Goal: Navigation & Orientation: Find specific page/section

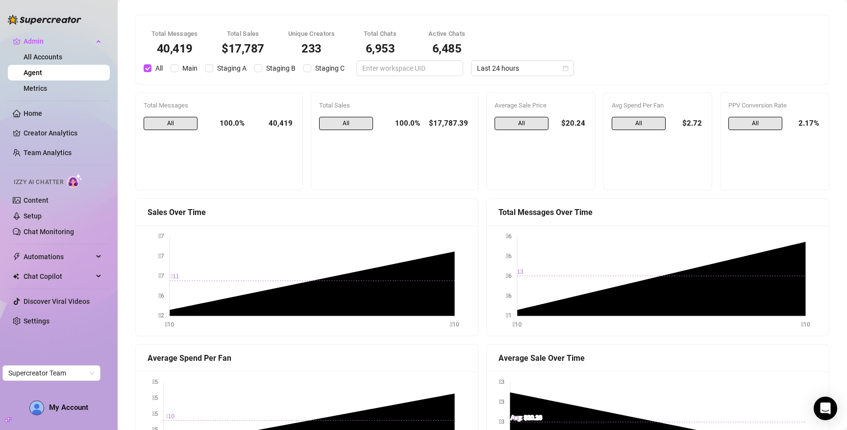
scroll to position [790, 0]
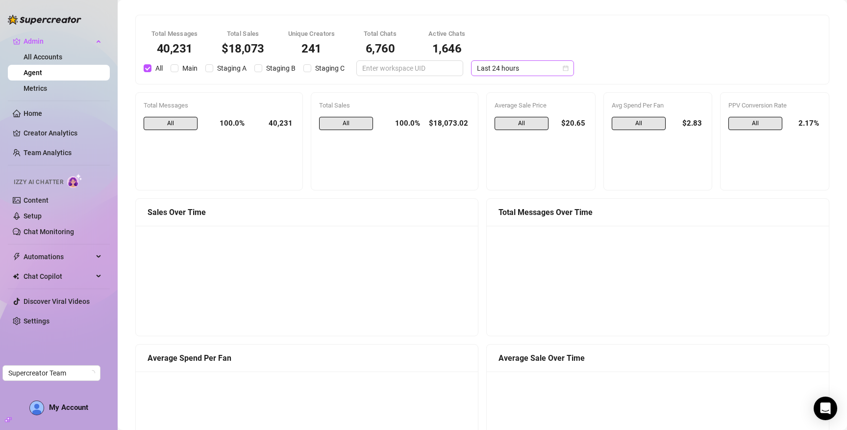
click at [514, 74] on span "Last 24 hours" at bounding box center [522, 68] width 91 height 15
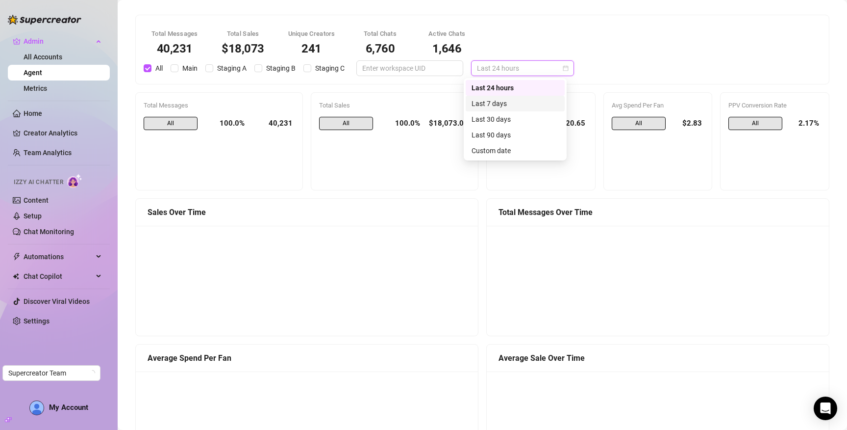
click at [514, 103] on div "Last 7 days" at bounding box center [515, 103] width 87 height 11
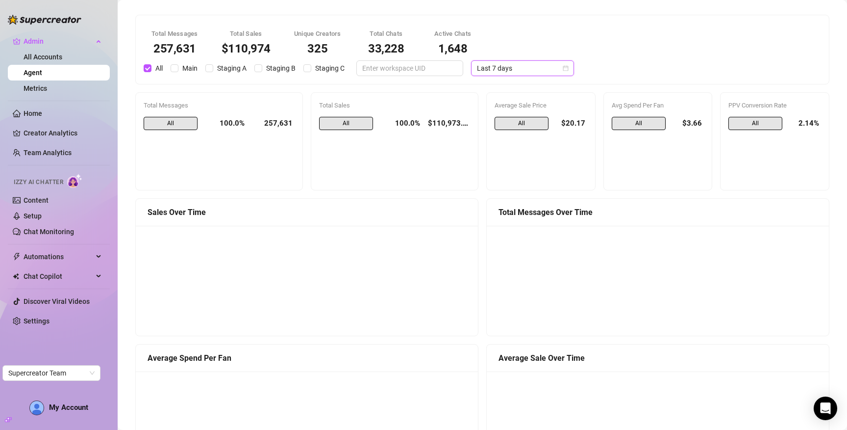
click at [502, 70] on span "Last 7 days" at bounding box center [522, 68] width 91 height 15
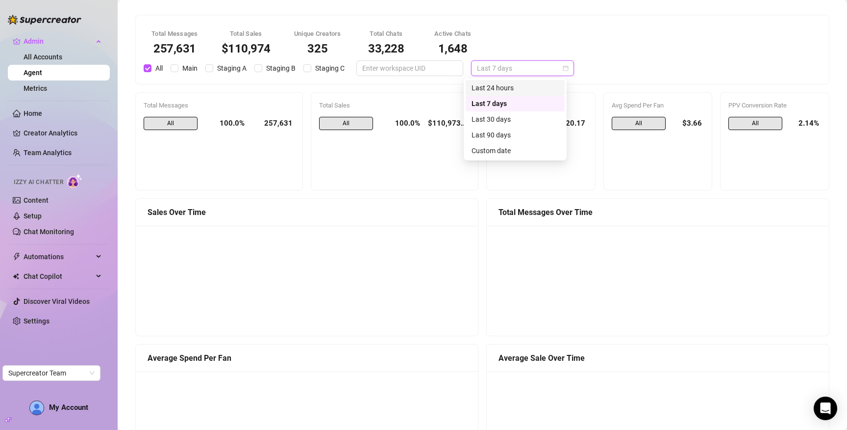
click at [502, 87] on div "Last 24 hours" at bounding box center [515, 87] width 87 height 11
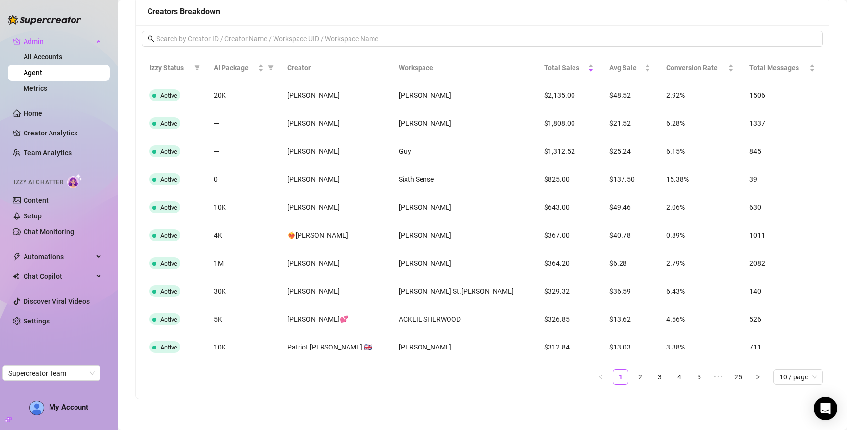
scroll to position [790, 0]
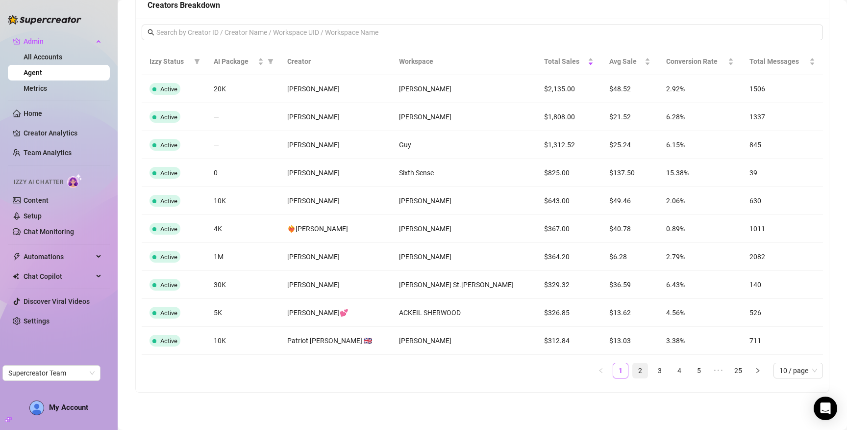
click at [643, 371] on link "2" at bounding box center [640, 370] width 15 height 15
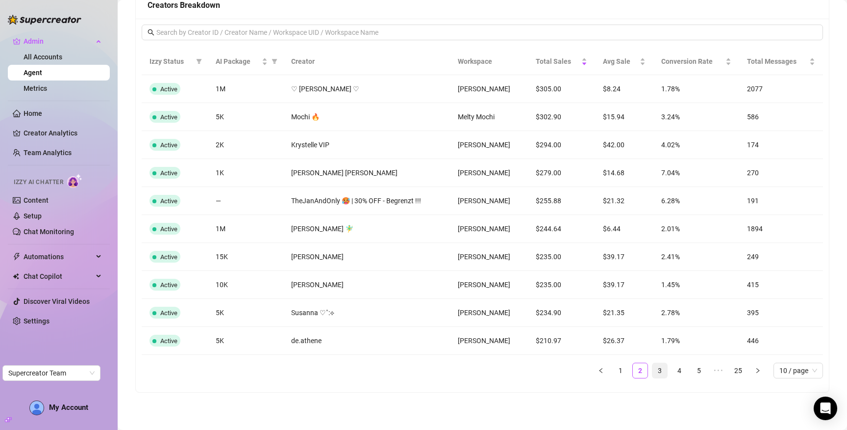
click at [658, 374] on link "3" at bounding box center [660, 370] width 15 height 15
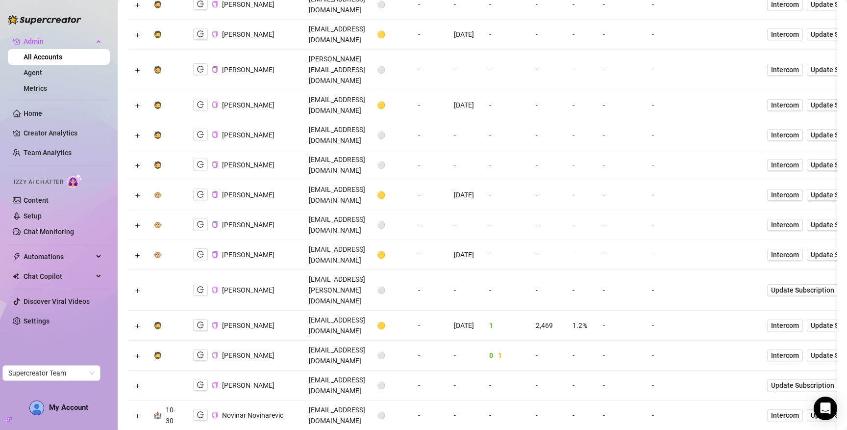
scroll to position [405, 0]
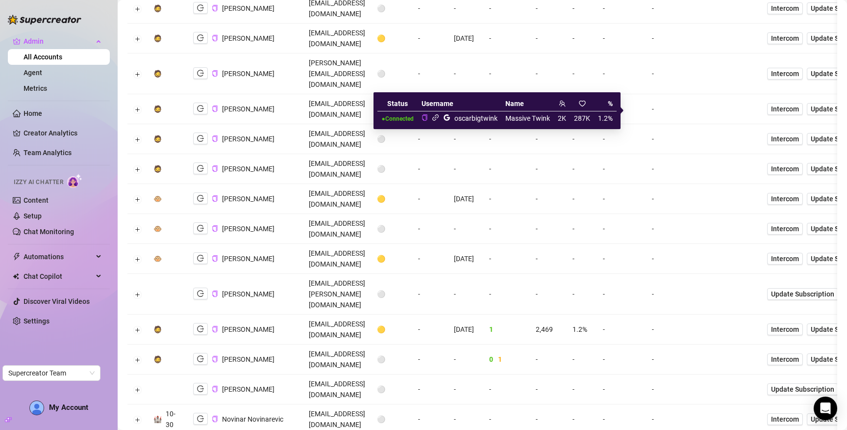
click at [437, 118] on icon "link" at bounding box center [436, 117] width 6 height 6
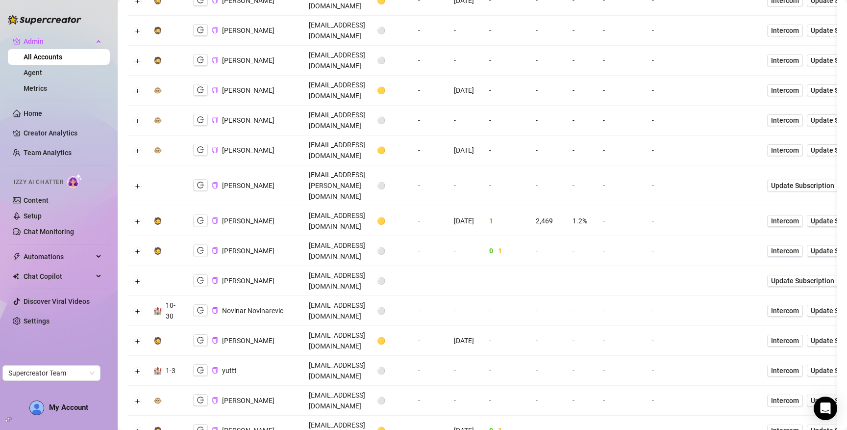
scroll to position [0, 0]
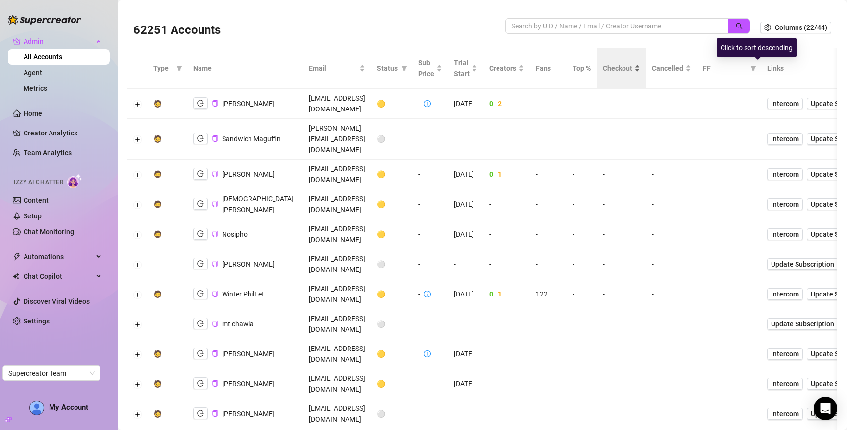
click at [633, 69] on span "Checkout" at bounding box center [617, 68] width 29 height 11
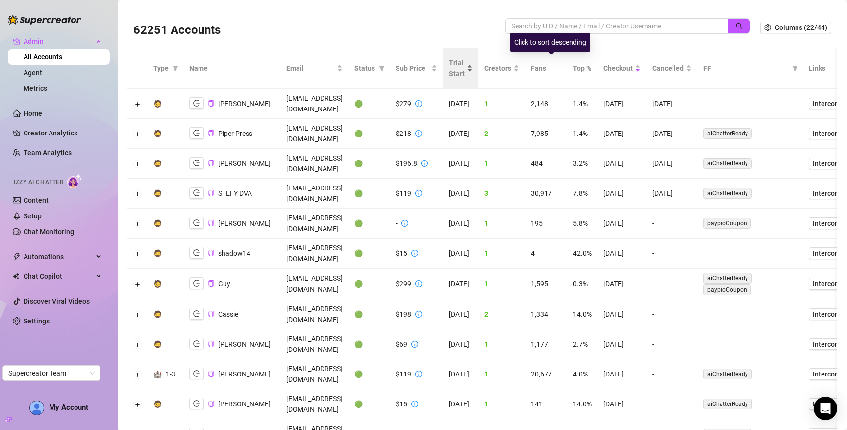
click at [465, 69] on span "Trial Start" at bounding box center [457, 68] width 16 height 22
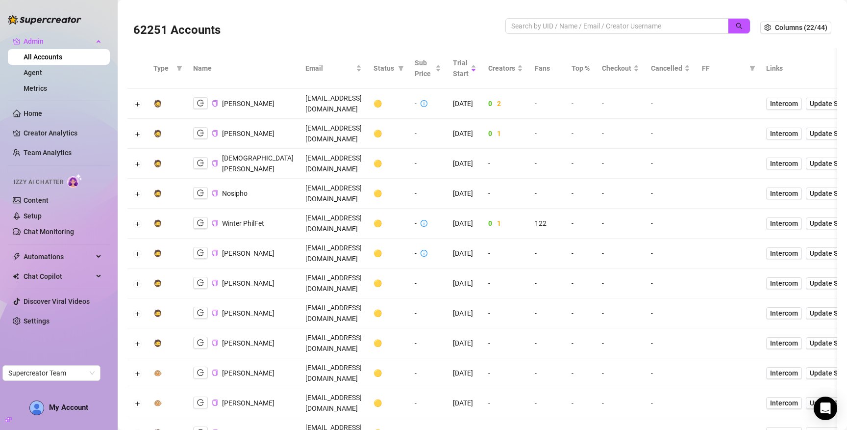
click at [215, 429] on icon "copy" at bounding box center [215, 432] width 6 height 6
click at [632, 73] on span "Checkout" at bounding box center [616, 68] width 29 height 11
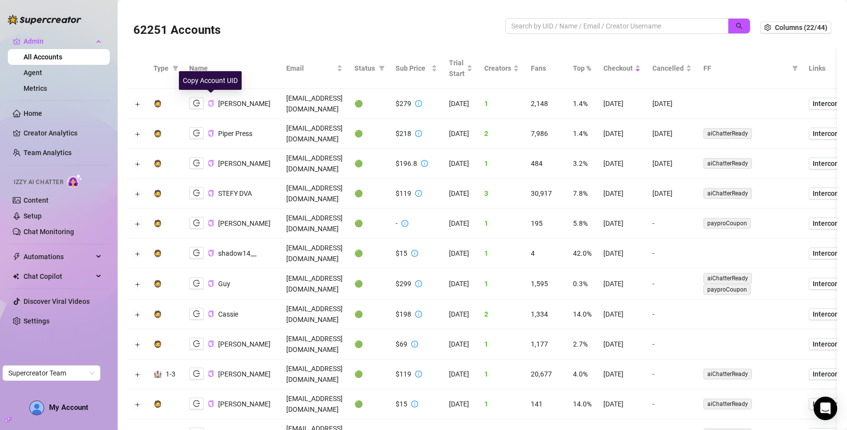
click at [210, 100] on icon "copy" at bounding box center [211, 103] width 6 height 6
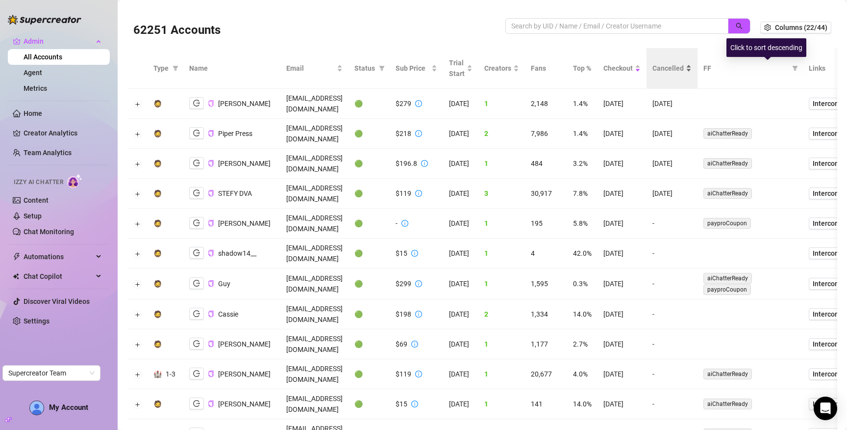
click at [684, 64] on span "Cancelled" at bounding box center [668, 68] width 31 height 11
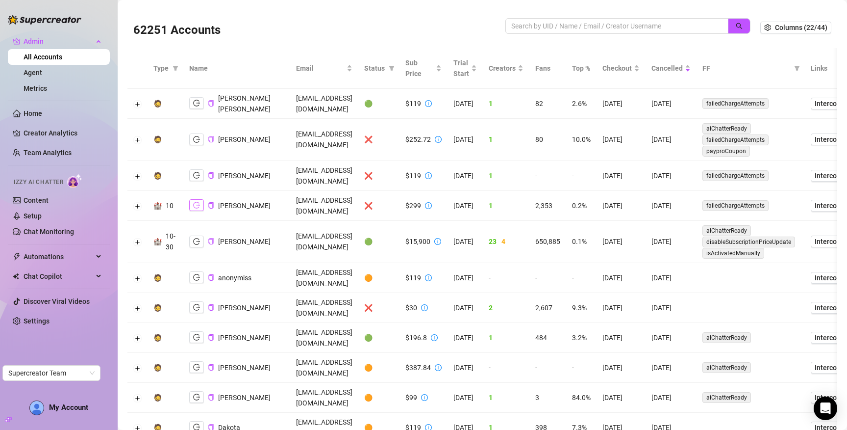
click at [194, 202] on icon "logout" at bounding box center [196, 205] width 7 height 6
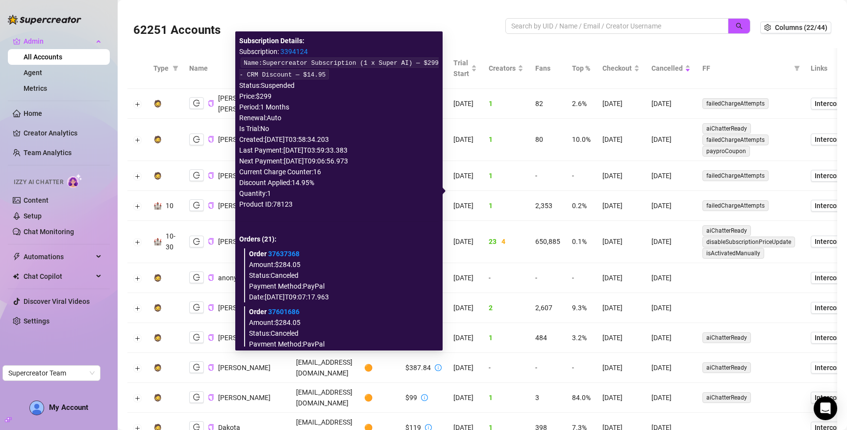
click at [295, 50] on link "3394124" at bounding box center [294, 52] width 27 height 8
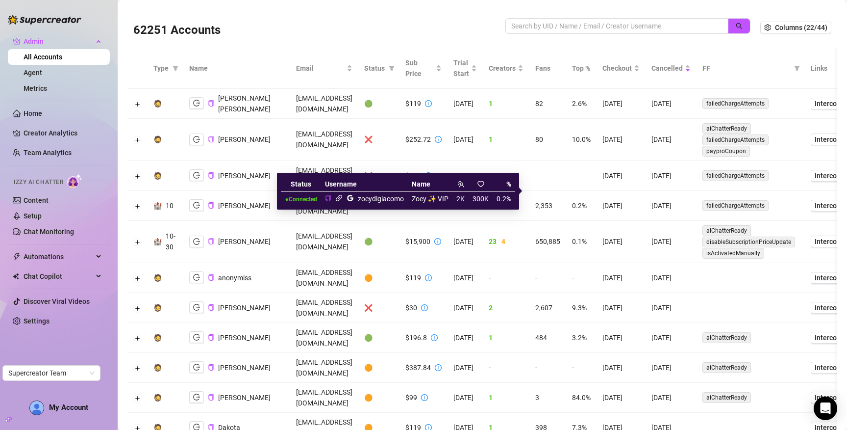
click at [343, 198] on icon "link" at bounding box center [338, 197] width 7 height 7
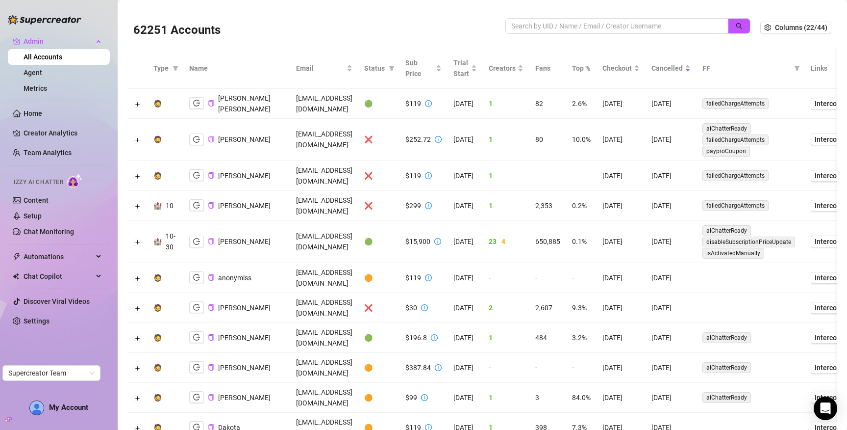
click at [637, 177] on td "7/15/2025" at bounding box center [621, 176] width 49 height 30
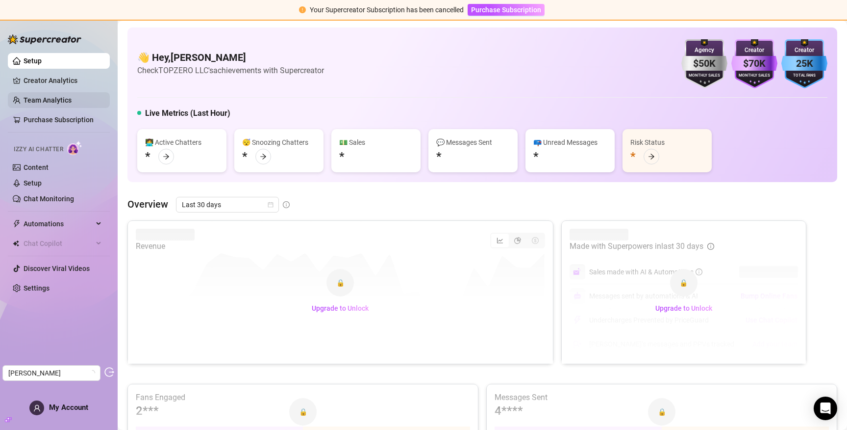
click at [46, 103] on link "Team Analytics" at bounding box center [48, 100] width 48 height 8
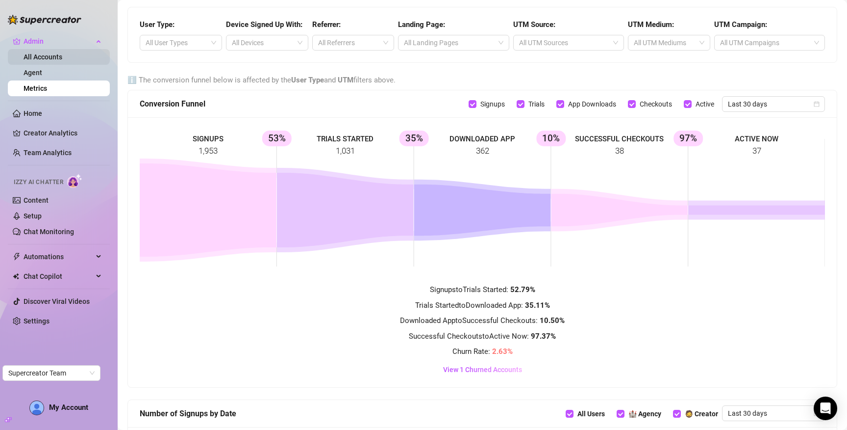
click at [45, 57] on link "All Accounts" at bounding box center [43, 57] width 39 height 8
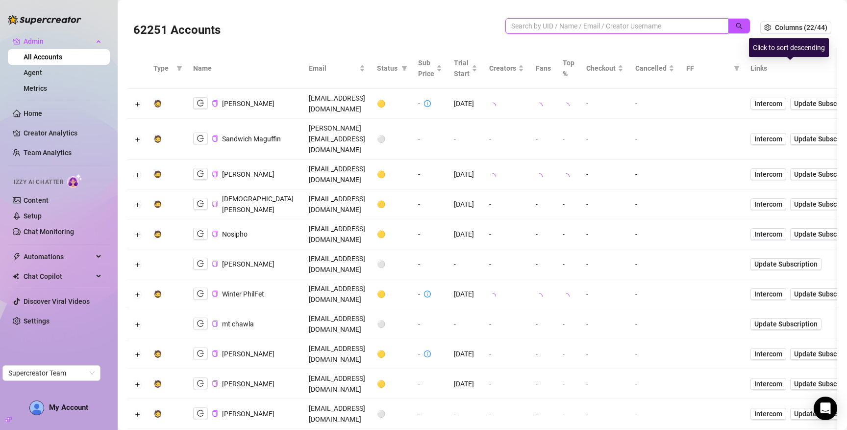
click at [541, 30] on input "search" at bounding box center [614, 26] width 204 height 11
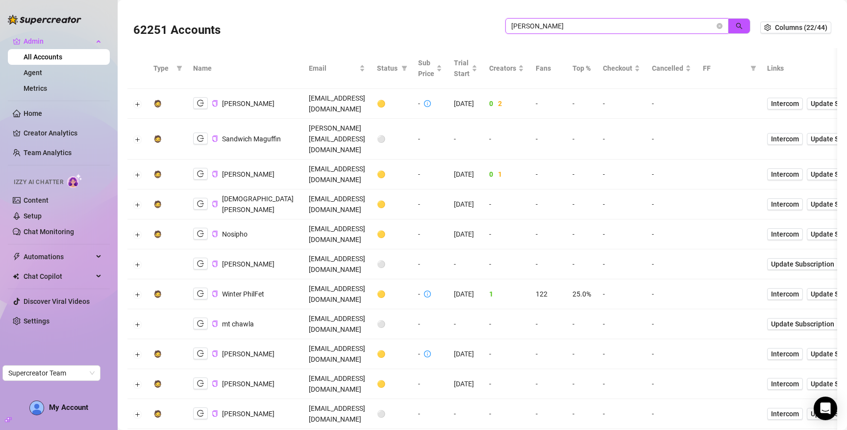
type input "ryan"
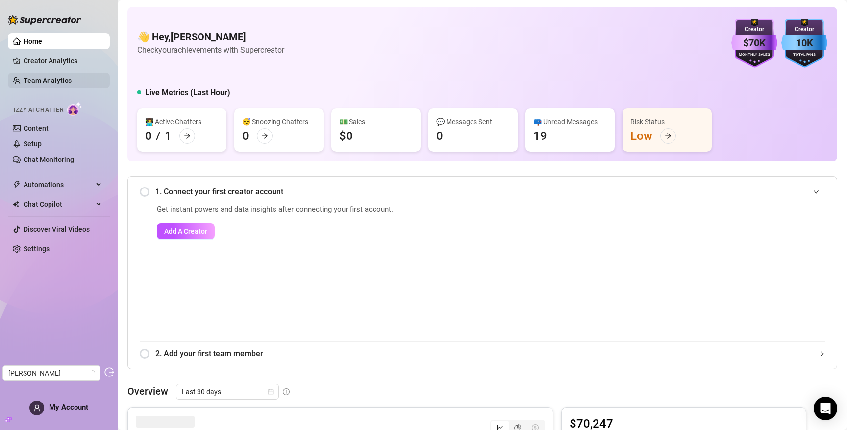
click at [70, 77] on link "Team Analytics" at bounding box center [48, 81] width 48 height 8
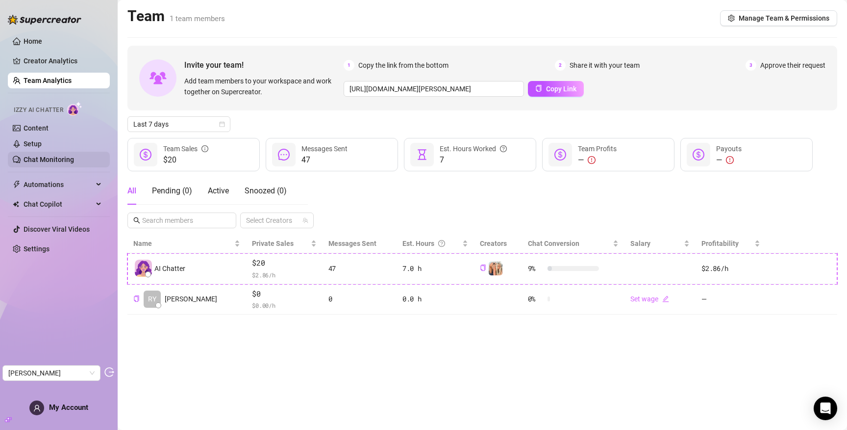
click at [68, 159] on link "Chat Monitoring" at bounding box center [49, 159] width 51 height 8
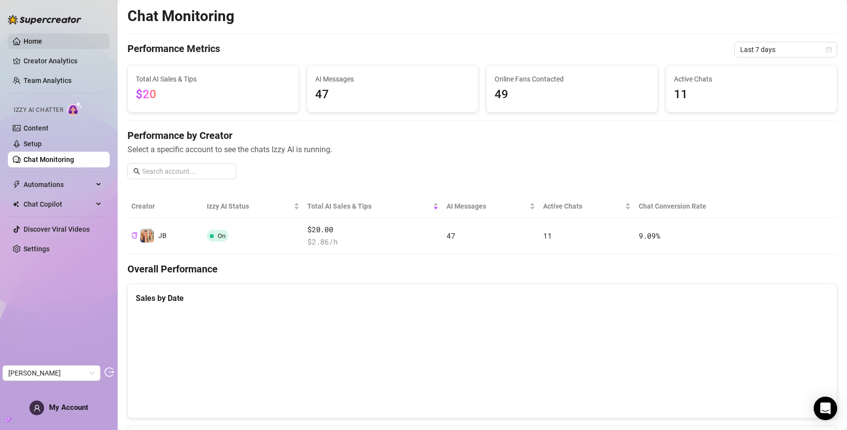
click at [42, 44] on link "Home" at bounding box center [33, 41] width 19 height 8
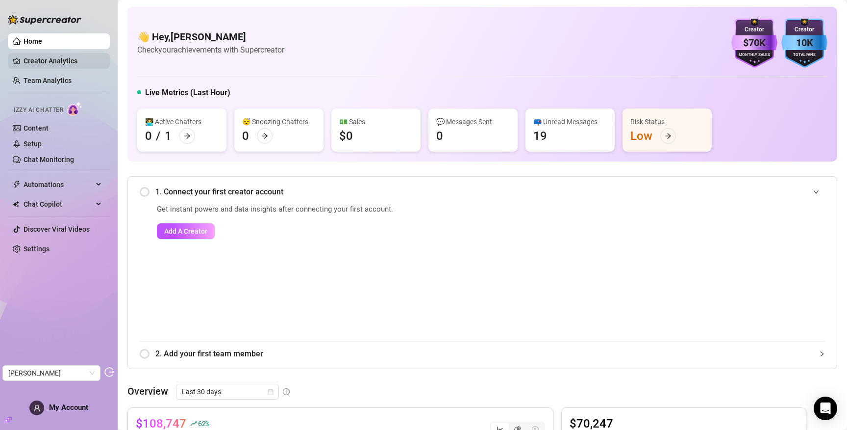
click at [57, 57] on link "Creator Analytics" at bounding box center [63, 61] width 78 height 16
